Goal: Find specific page/section: Find specific page/section

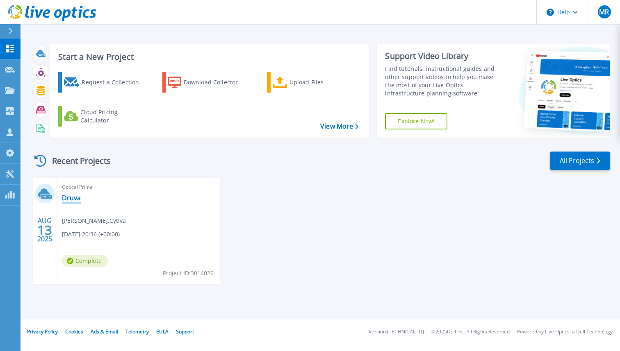
click at [66, 200] on link "Druva" at bounding box center [71, 198] width 19 height 8
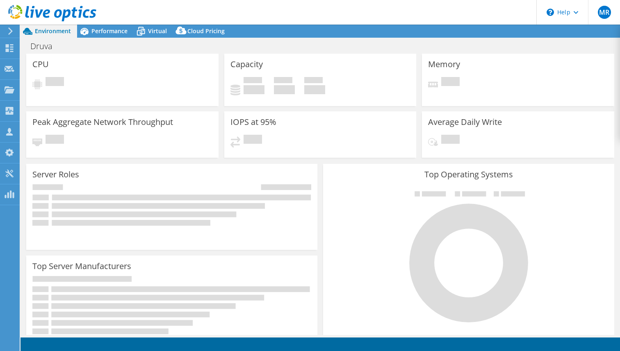
select select "HongKong"
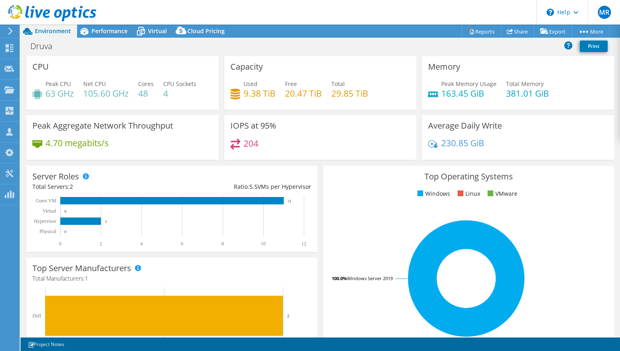
click at [7, 34] on div at bounding box center [9, 30] width 9 height 7
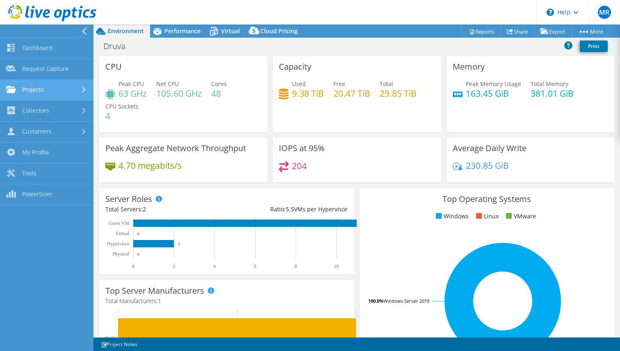
click at [74, 89] on link "Projects" at bounding box center [46, 90] width 93 height 21
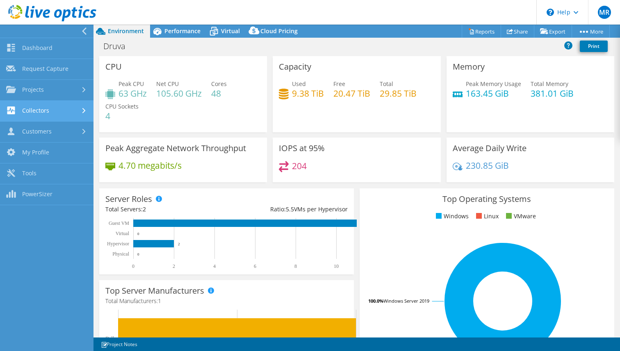
click at [65, 116] on link "Collectors" at bounding box center [46, 111] width 93 height 21
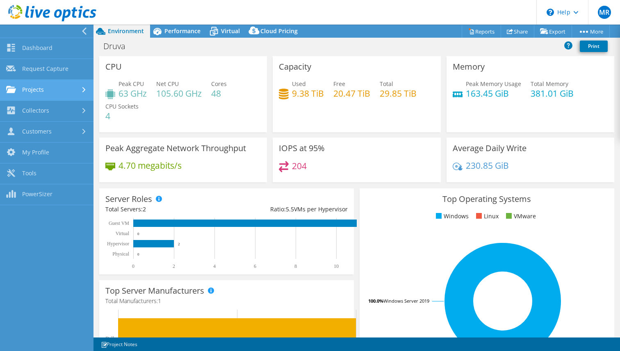
click at [70, 95] on link "Projects" at bounding box center [46, 90] width 93 height 21
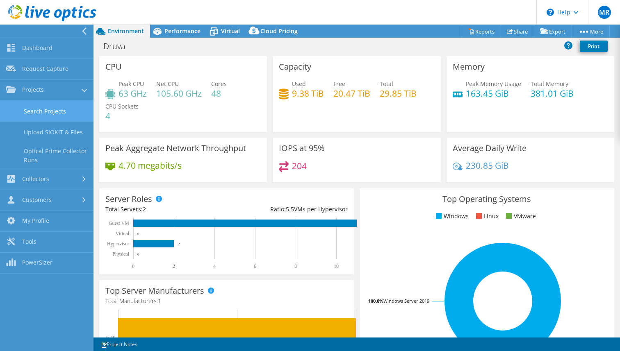
click at [62, 113] on link "Search Projects" at bounding box center [46, 111] width 93 height 21
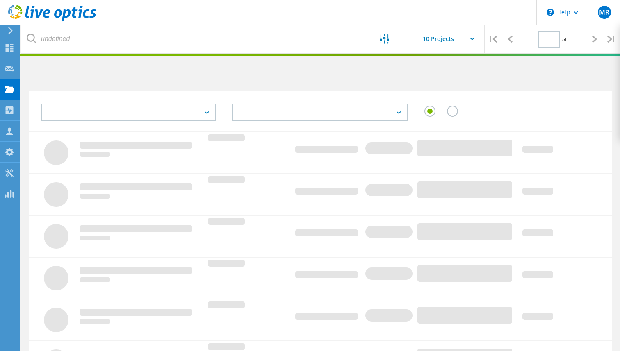
type input "1"
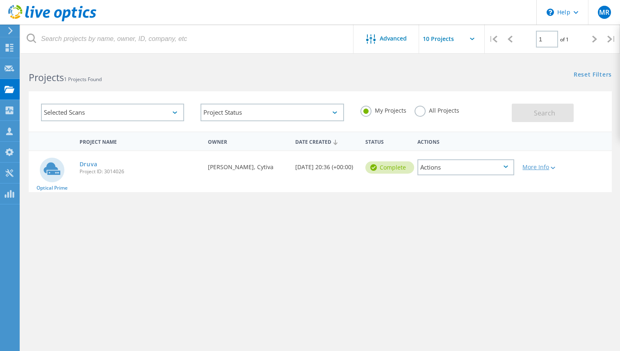
click at [558, 169] on div "More Info" at bounding box center [541, 167] width 39 height 6
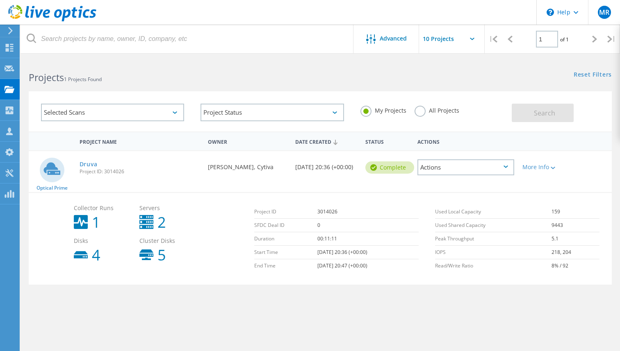
click at [470, 36] on input "text" at bounding box center [460, 39] width 82 height 29
click at [6, 131] on icon at bounding box center [10, 131] width 10 height 8
